Goal: Task Accomplishment & Management: Complete application form

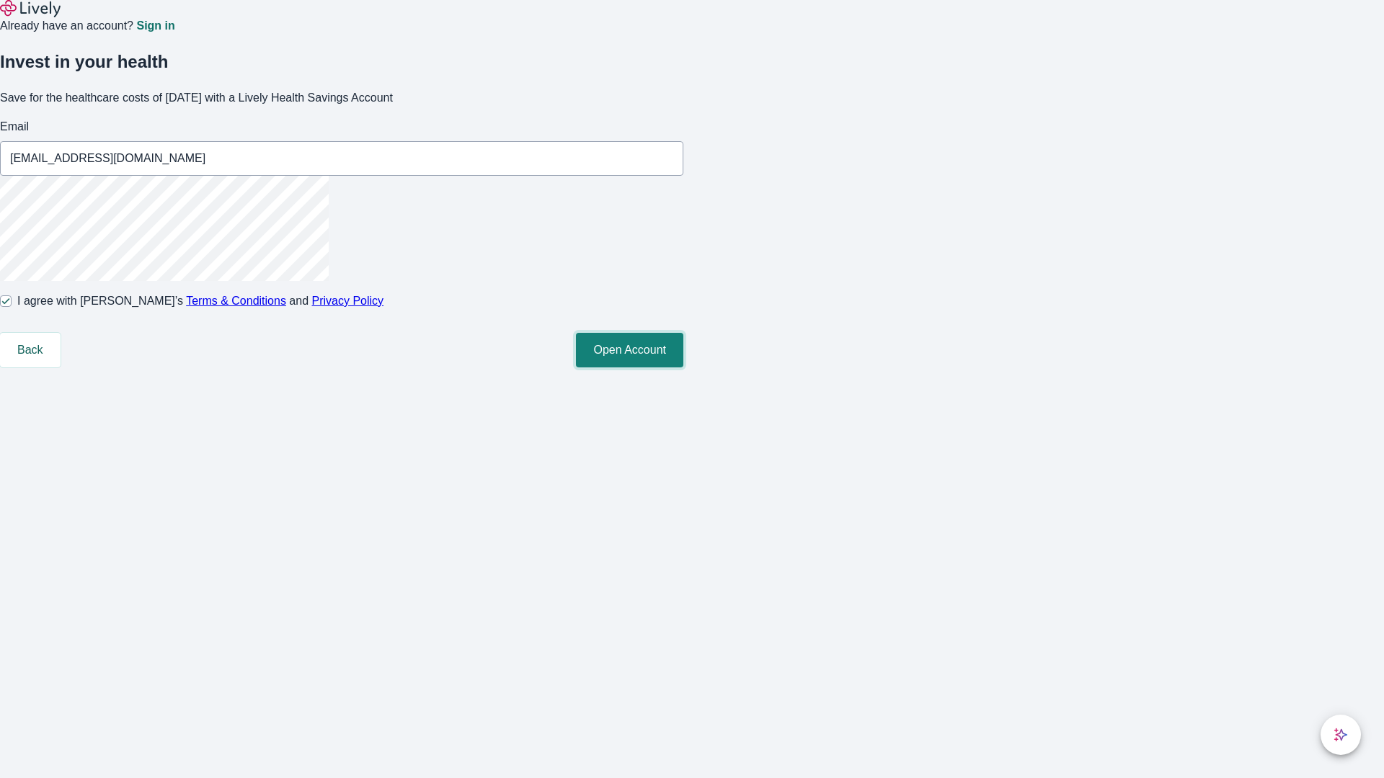
click at [683, 368] on button "Open Account" at bounding box center [629, 350] width 107 height 35
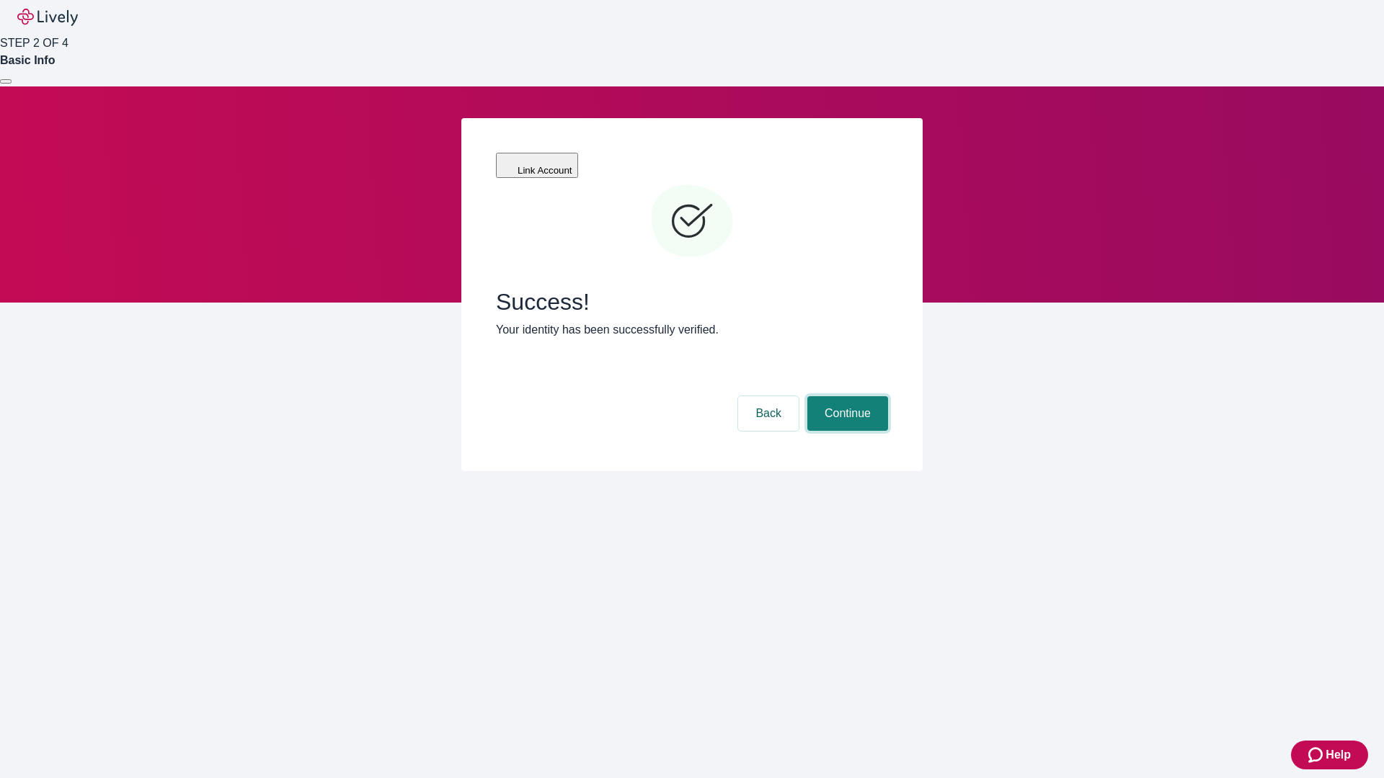
click at [845, 396] on button "Continue" at bounding box center [847, 413] width 81 height 35
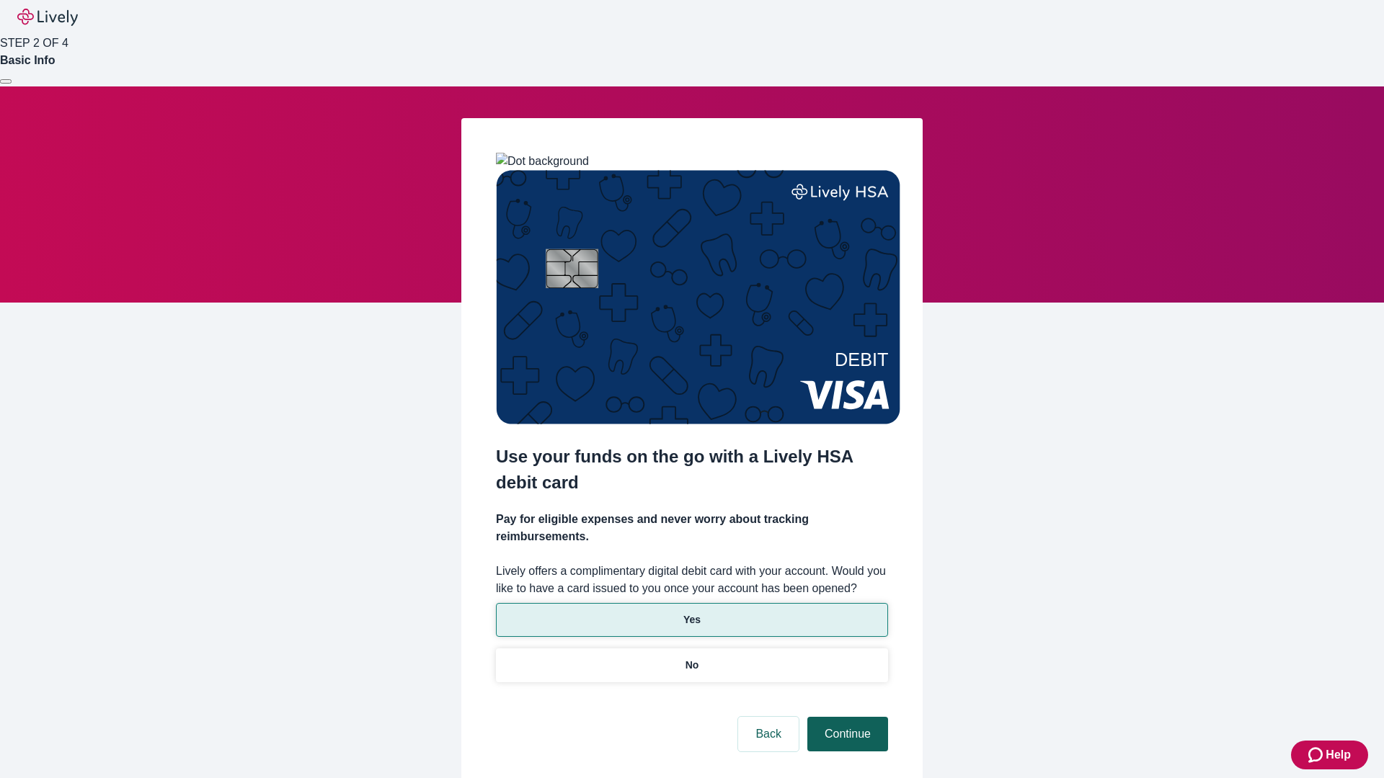
click at [691, 613] on p "Yes" at bounding box center [691, 620] width 17 height 15
click at [845, 717] on button "Continue" at bounding box center [847, 734] width 81 height 35
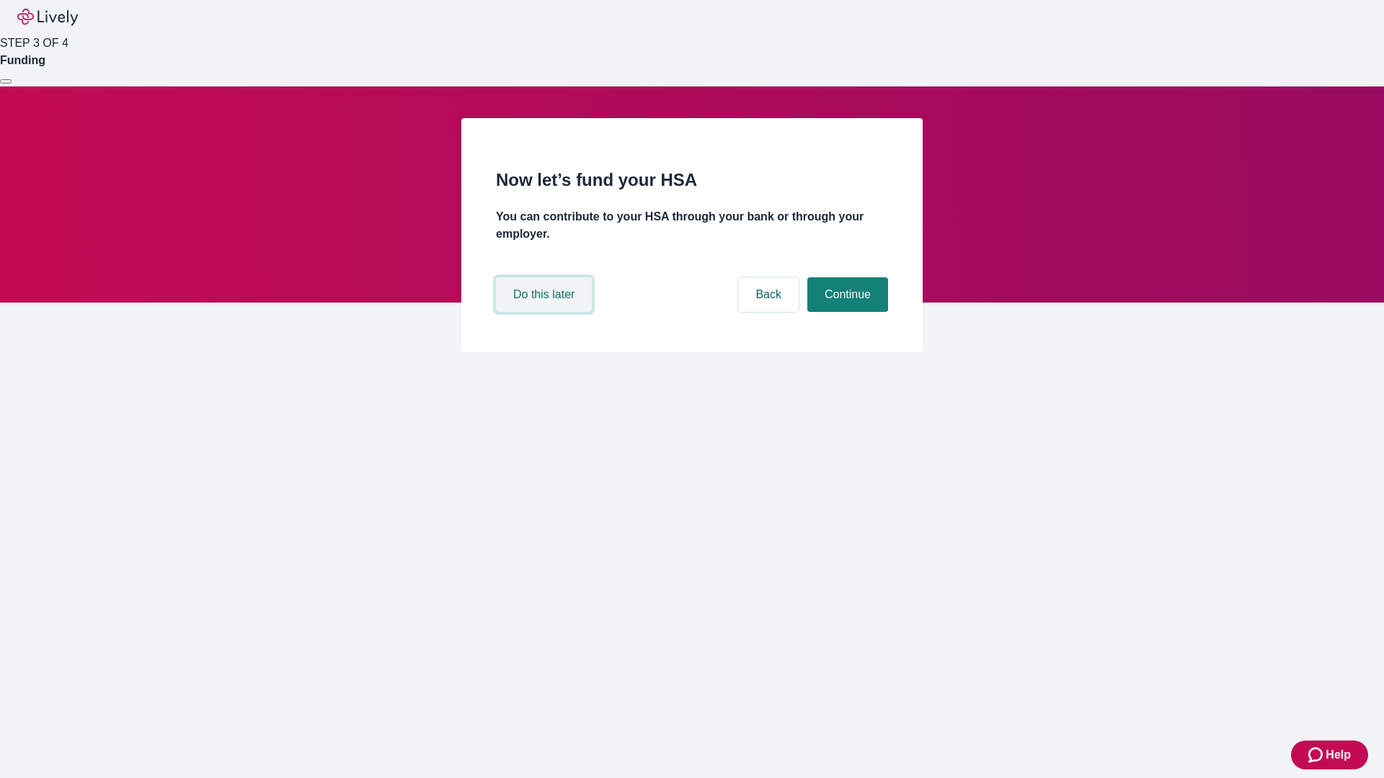
click at [546, 312] on button "Do this later" at bounding box center [544, 294] width 96 height 35
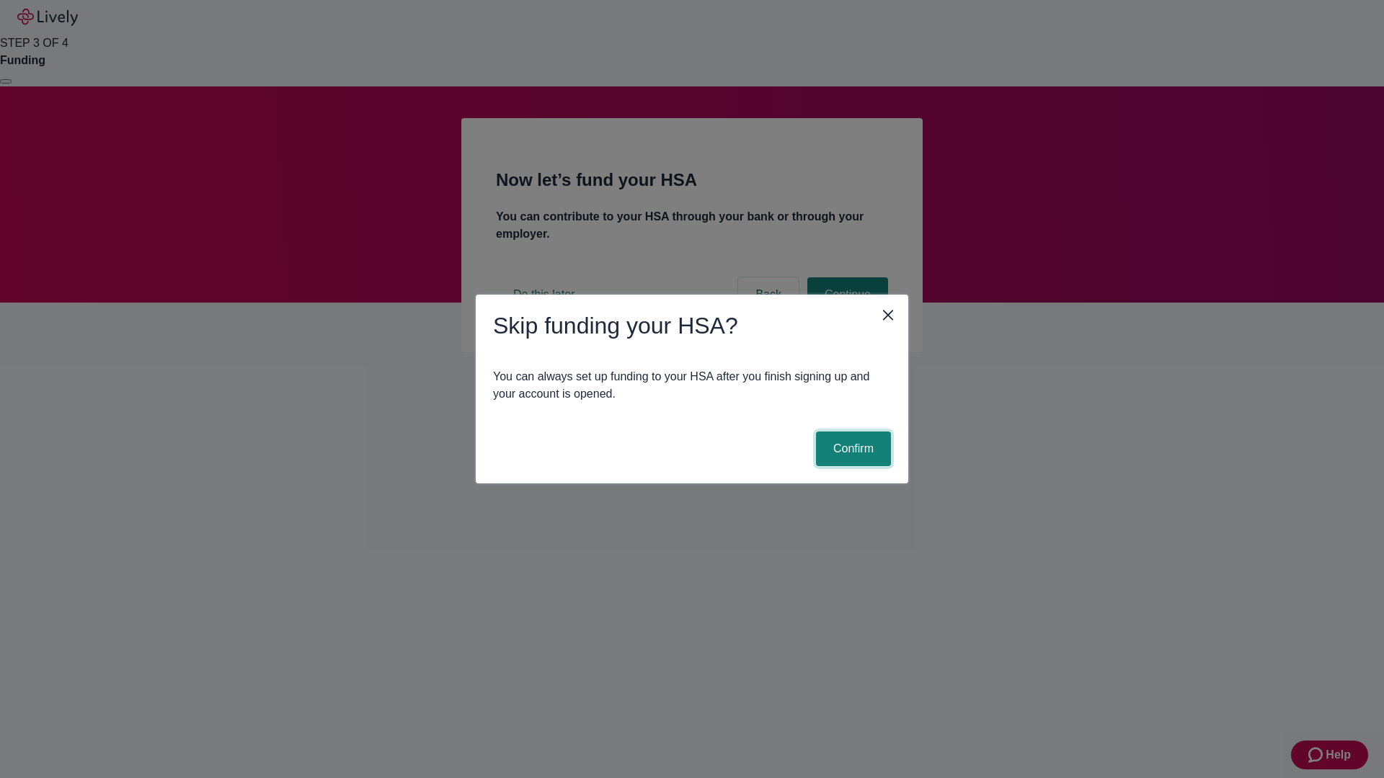
click at [851, 449] on button "Confirm" at bounding box center [853, 449] width 75 height 35
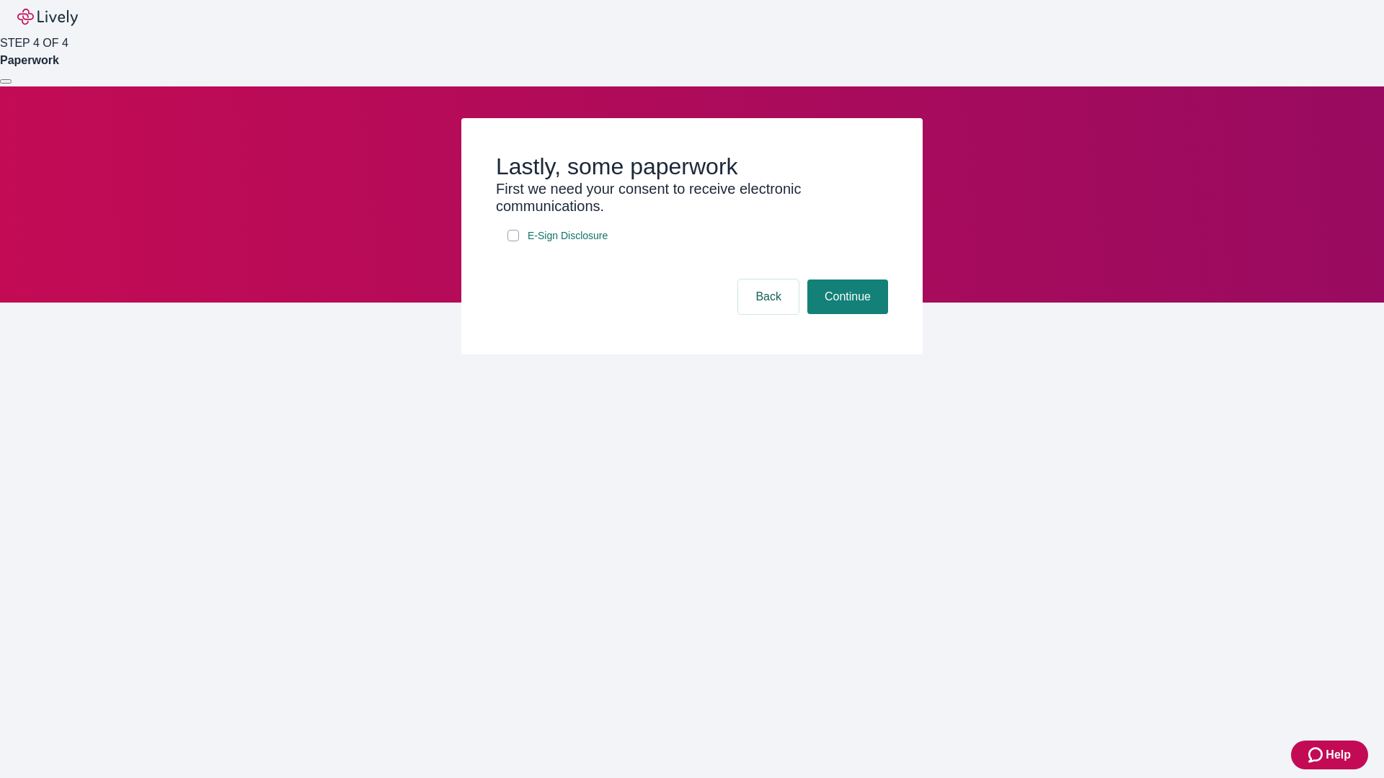
click at [513, 241] on input "E-Sign Disclosure" at bounding box center [513, 236] width 12 height 12
checkbox input "true"
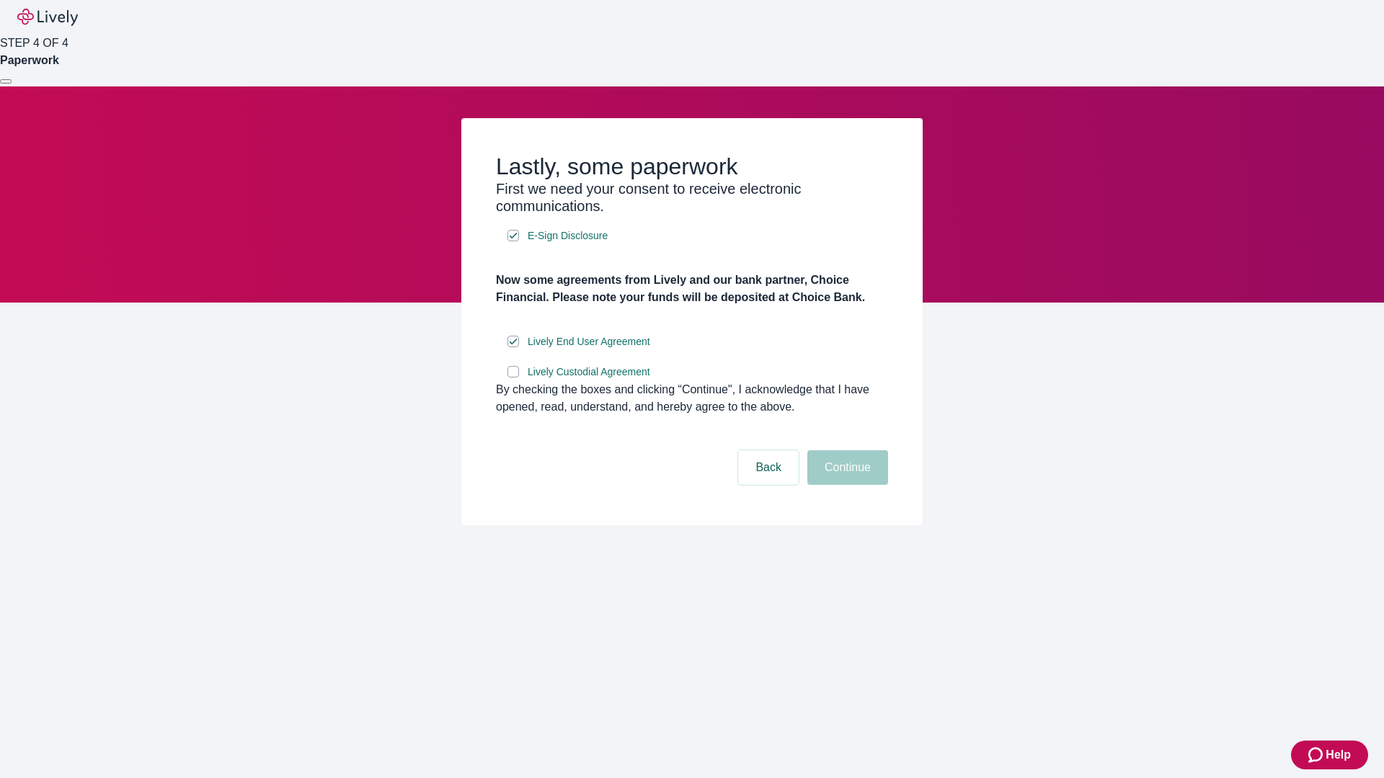
click at [513, 378] on input "Lively Custodial Agreement" at bounding box center [513, 372] width 12 height 12
checkbox input "true"
click at [845, 485] on button "Continue" at bounding box center [847, 467] width 81 height 35
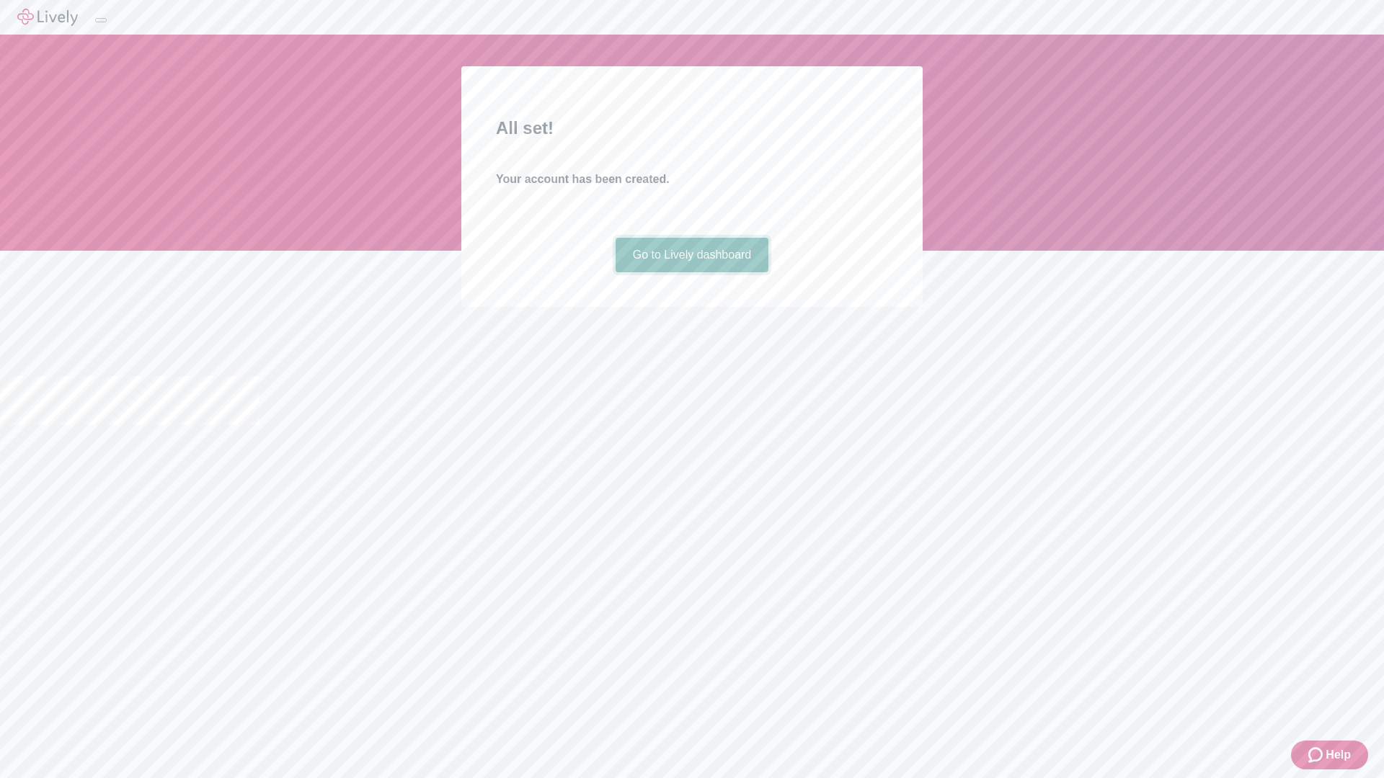
click at [691, 272] on link "Go to Lively dashboard" at bounding box center [691, 255] width 153 height 35
